Goal: Navigation & Orientation: Find specific page/section

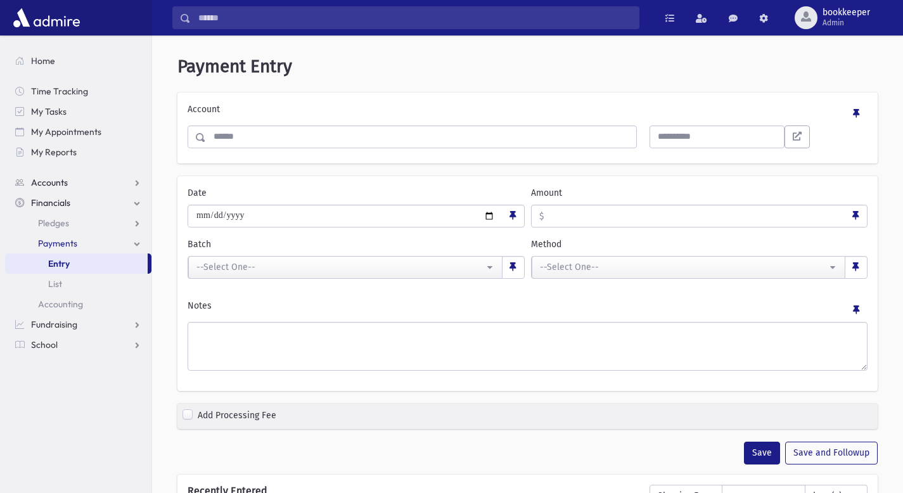
click at [82, 182] on link "Accounts" at bounding box center [78, 182] width 146 height 20
click at [75, 202] on span "Account List" at bounding box center [62, 202] width 49 height 11
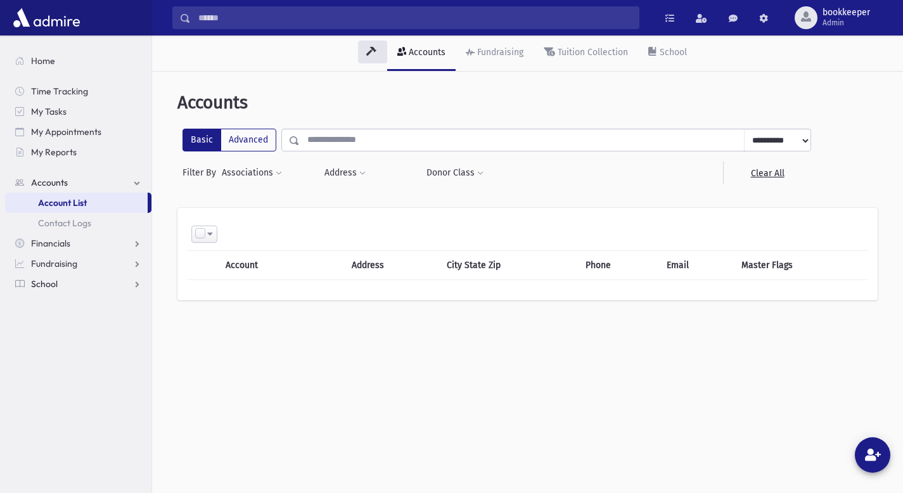
click at [60, 285] on link "School" at bounding box center [78, 284] width 146 height 20
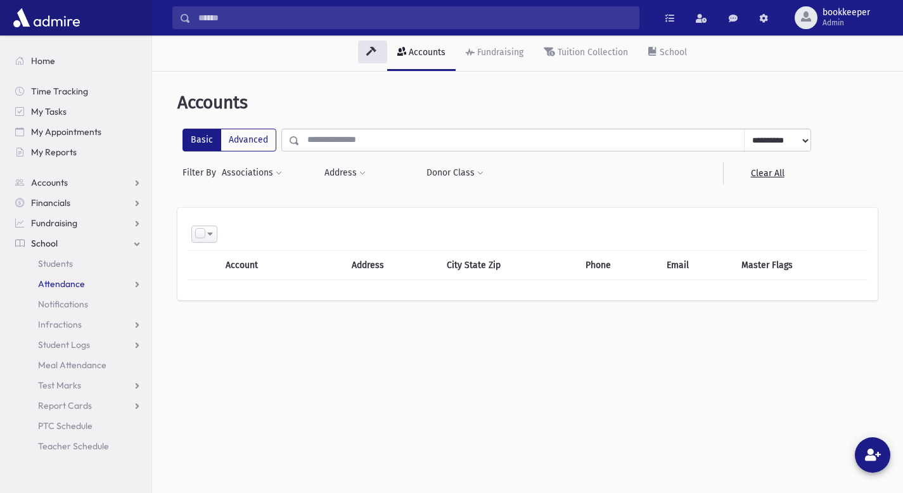
click at [105, 282] on link "Attendance" at bounding box center [78, 284] width 146 height 20
click at [61, 304] on span "Entry" at bounding box center [59, 303] width 22 height 11
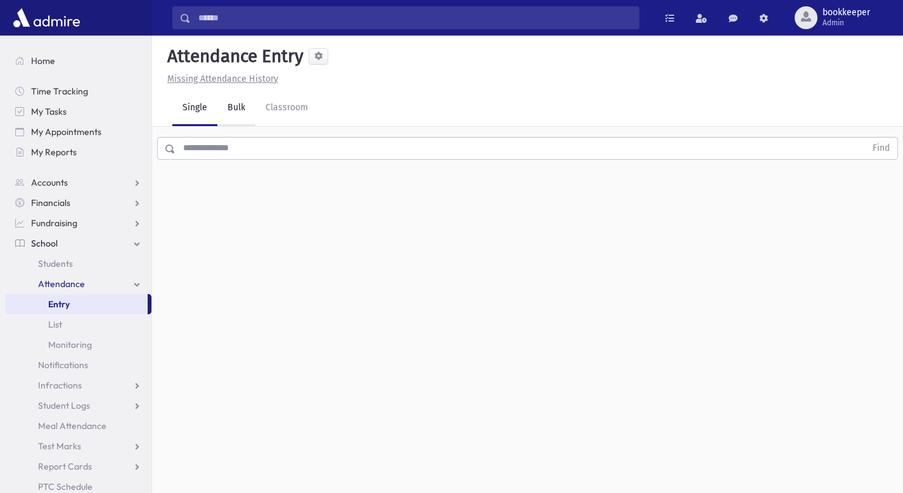
click at [237, 108] on link "Bulk" at bounding box center [236, 108] width 38 height 35
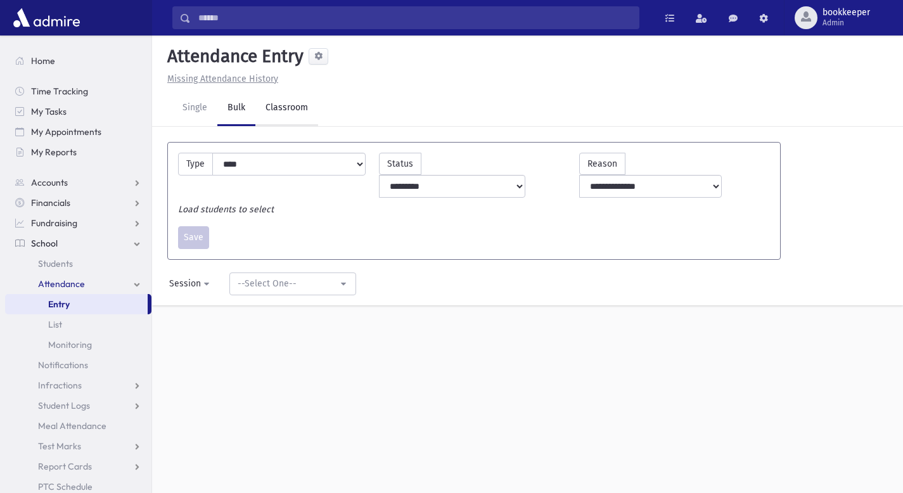
click at [281, 109] on link "Classroom" at bounding box center [286, 108] width 63 height 35
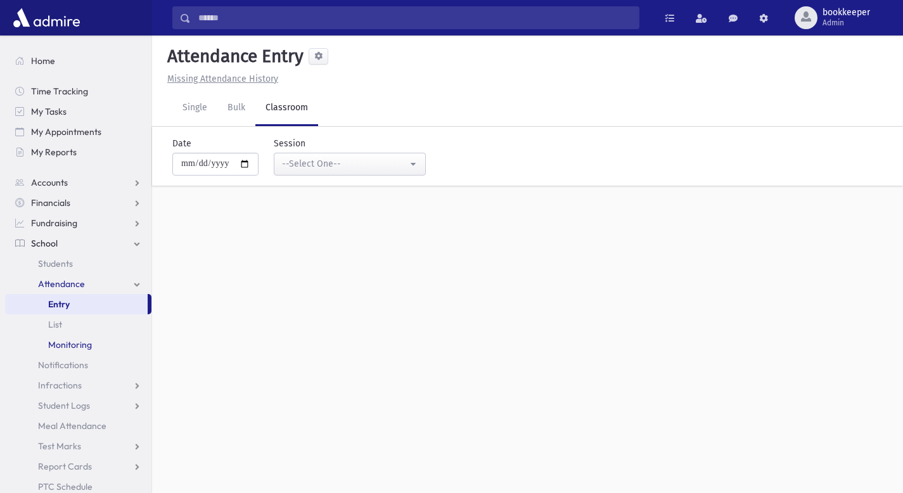
click at [87, 343] on span "Monitoring" at bounding box center [70, 344] width 44 height 11
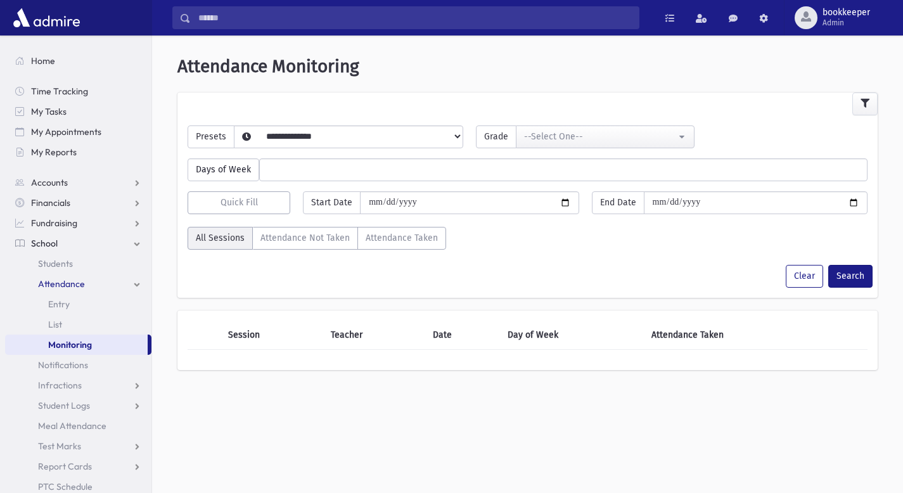
select select
click at [136, 283] on link "Attendance" at bounding box center [78, 284] width 146 height 20
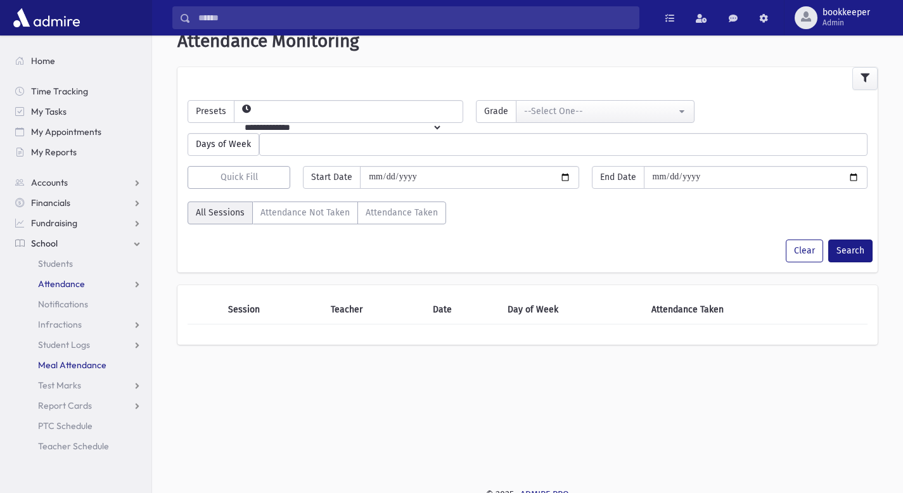
scroll to position [34, 0]
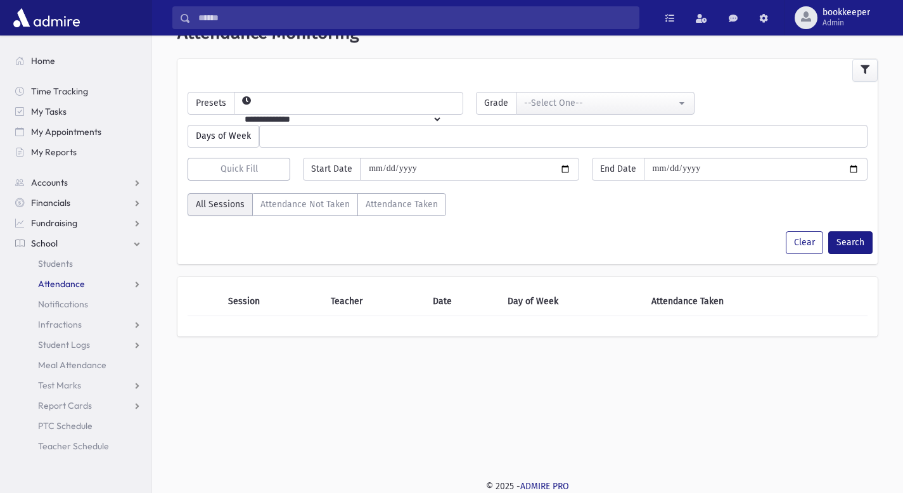
click at [92, 293] on link "Attendance" at bounding box center [78, 284] width 146 height 20
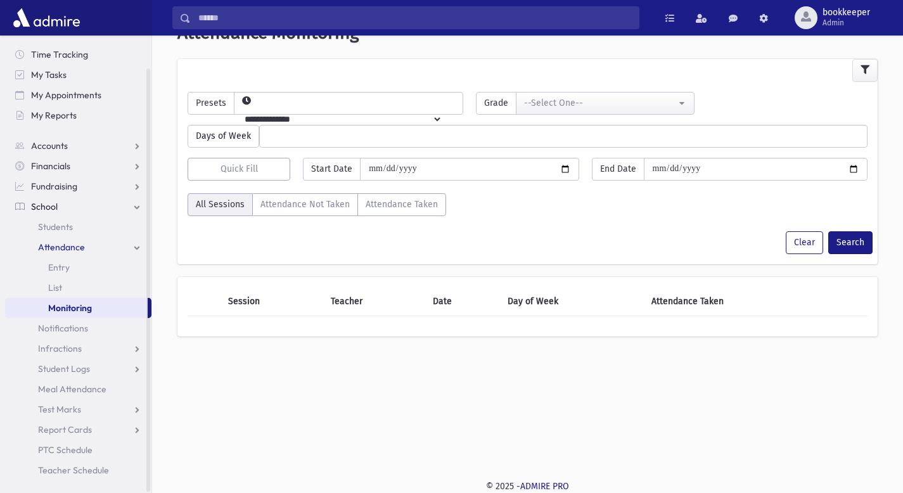
scroll to position [37, 0]
click at [139, 254] on link "Attendance" at bounding box center [78, 247] width 146 height 20
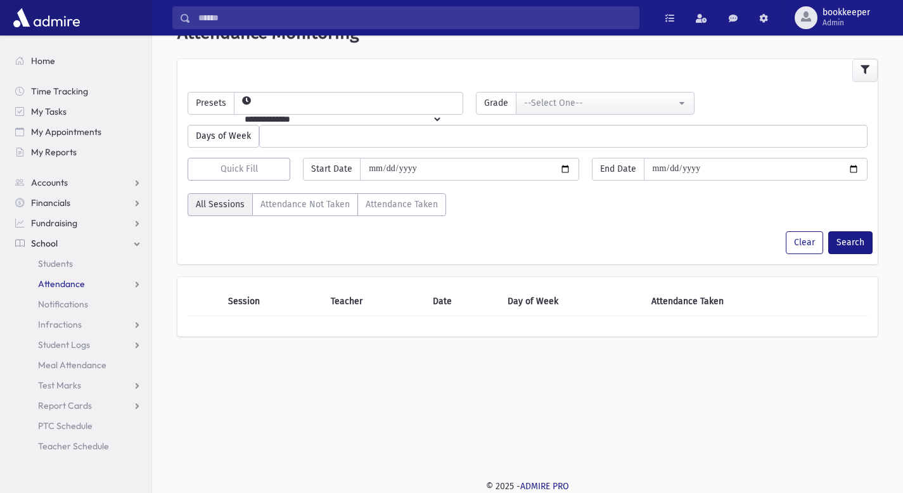
scroll to position [0, 0]
click at [138, 243] on link "School" at bounding box center [78, 243] width 146 height 20
click at [70, 421] on span "PTC Schedule" at bounding box center [65, 425] width 55 height 11
